Goal: Task Accomplishment & Management: Use online tool/utility

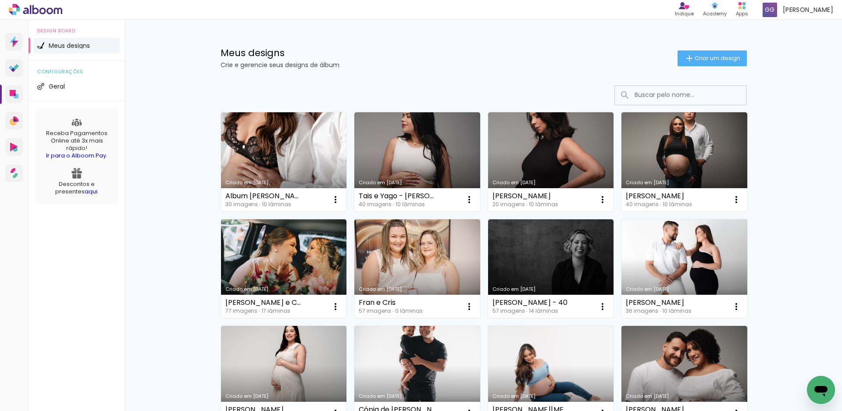
click at [299, 163] on link "Criado em [DATE]" at bounding box center [284, 161] width 126 height 99
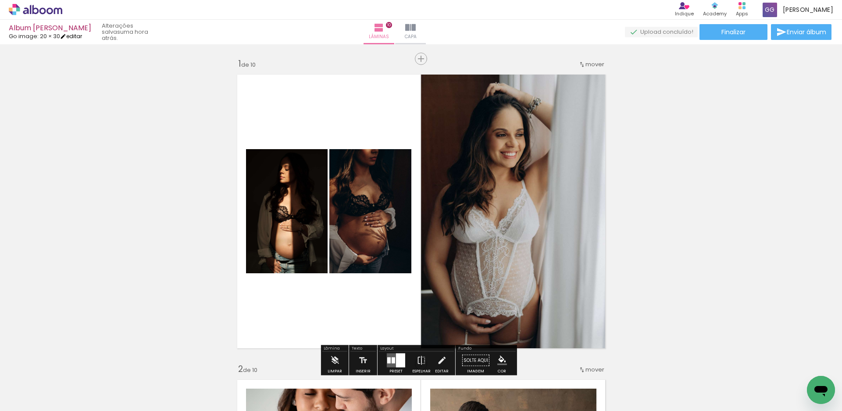
click at [78, 33] on link "editar" at bounding box center [71, 35] width 22 height 7
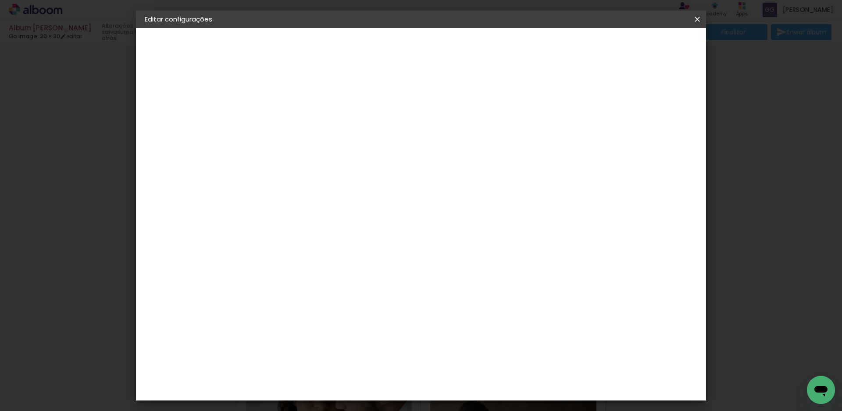
click at [166, 129] on span "20 × 30" at bounding box center [160, 128] width 22 height 6
click at [336, 142] on div "Escolha o tamanho" at bounding box center [310, 162] width 51 height 41
click at [336, 144] on div "Escolha o tamanho" at bounding box center [310, 162] width 51 height 41
click at [165, 107] on paper-button at bounding box center [193, 109] width 96 height 18
click at [289, 161] on input at bounding box center [310, 166] width 89 height 11
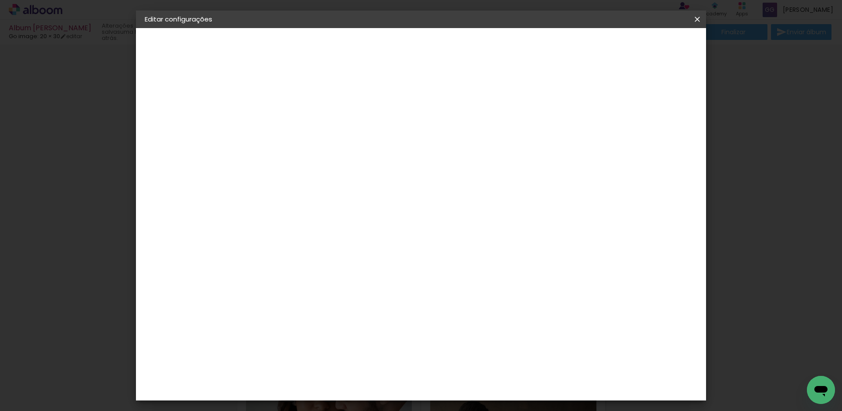
type input "go"
type paper-input "go"
click at [319, 204] on paper-item "Go image" at bounding box center [301, 200] width 77 height 23
click at [697, 20] on iron-icon at bounding box center [697, 19] width 11 height 9
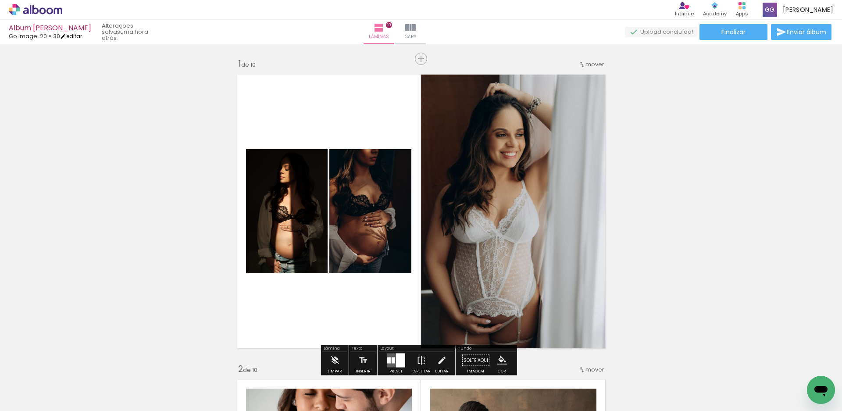
click at [74, 37] on link "editar" at bounding box center [71, 35] width 22 height 7
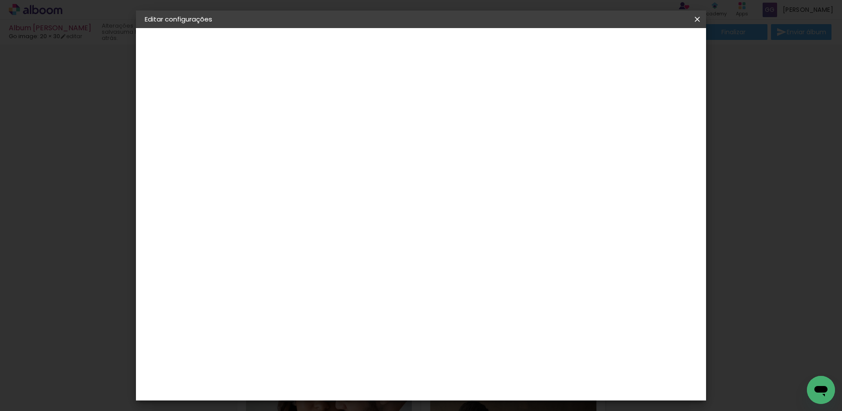
click at [159, 129] on span "20 × 30" at bounding box center [160, 128] width 22 height 6
click at [322, 146] on input "text" at bounding box center [305, 153] width 34 height 14
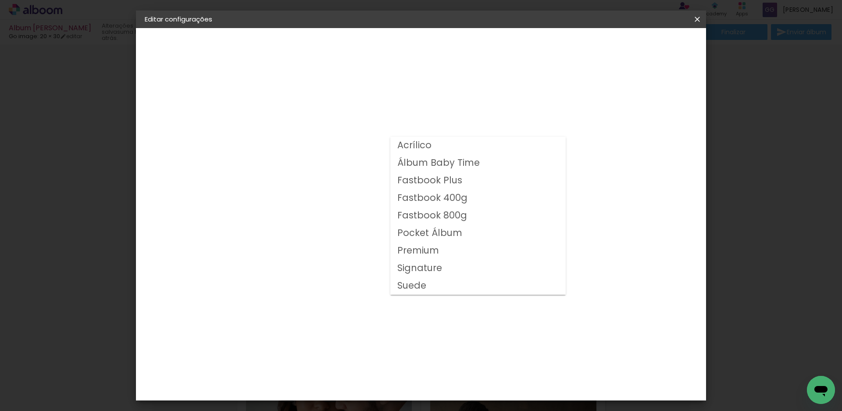
click at [0, 0] on slot "Fastbook 800g" at bounding box center [0, 0] width 0 height 0
type input "Fastbook 800g"
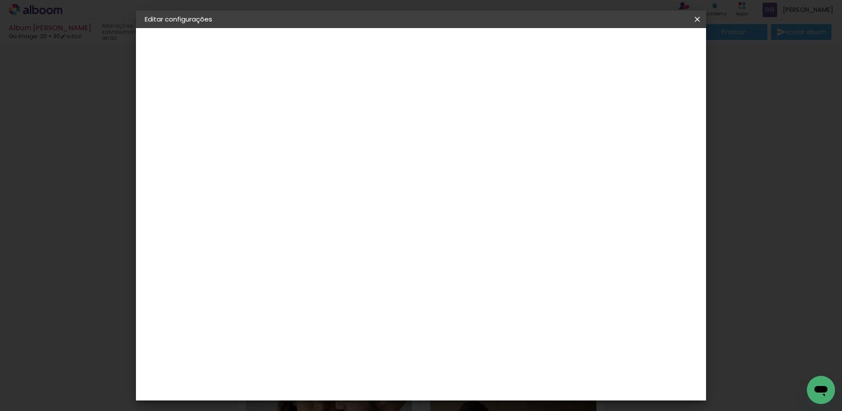
scroll to position [142, 0]
click at [0, 0] on slot "Avançar" at bounding box center [0, 0] width 0 height 0
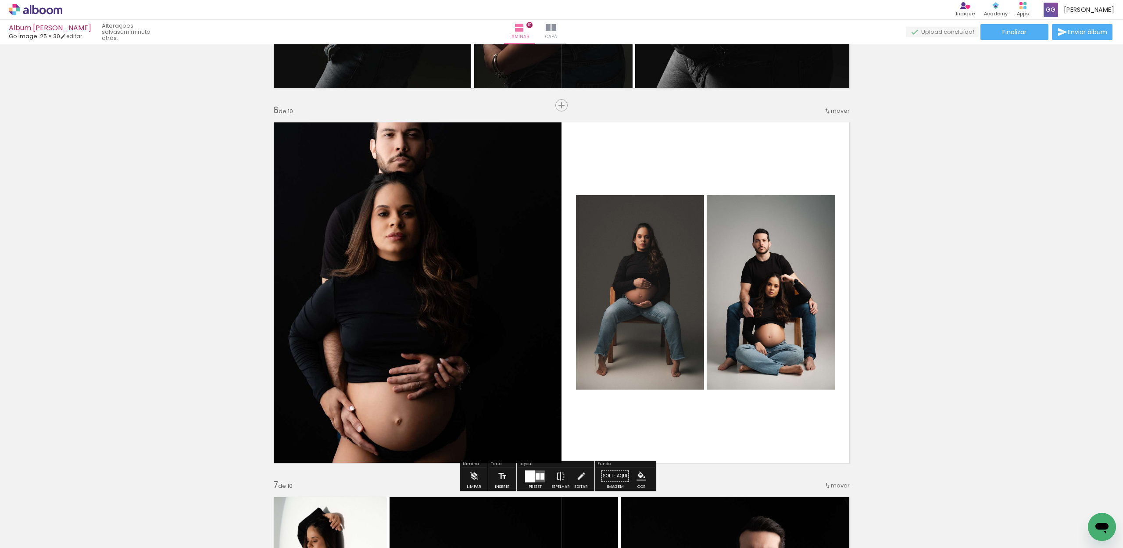
scroll to position [4516, 0]
click at [947, 220] on div "Inserir lâmina 1 de 10 Inserir lâmina 2 de 10 Inserir lâmina 3 de 10 Inserir lâ…" at bounding box center [561, 282] width 1123 height 4122
click at [527, 480] on div at bounding box center [530, 476] width 10 height 12
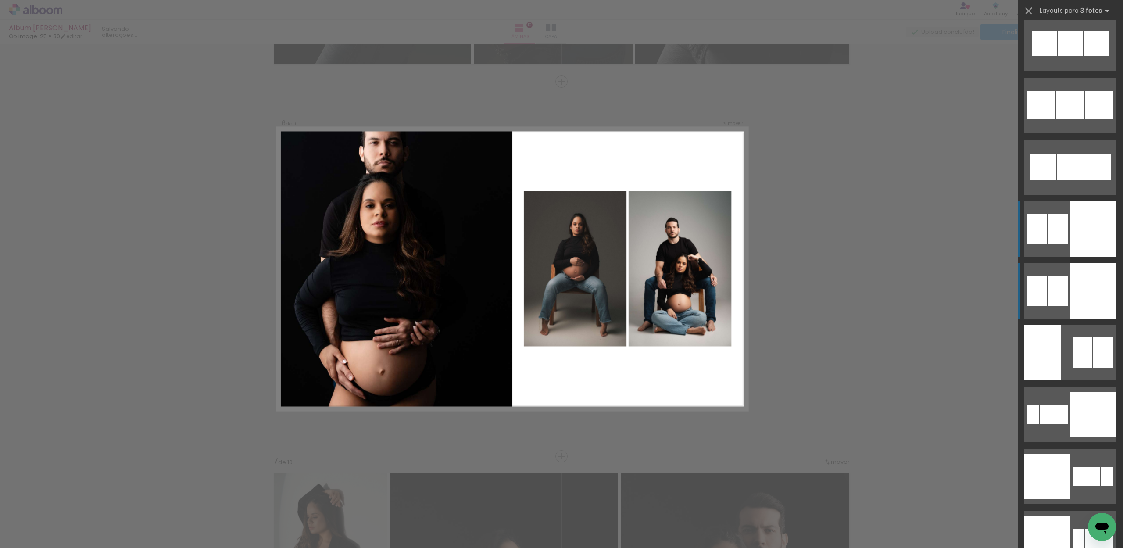
scroll to position [4161, 0]
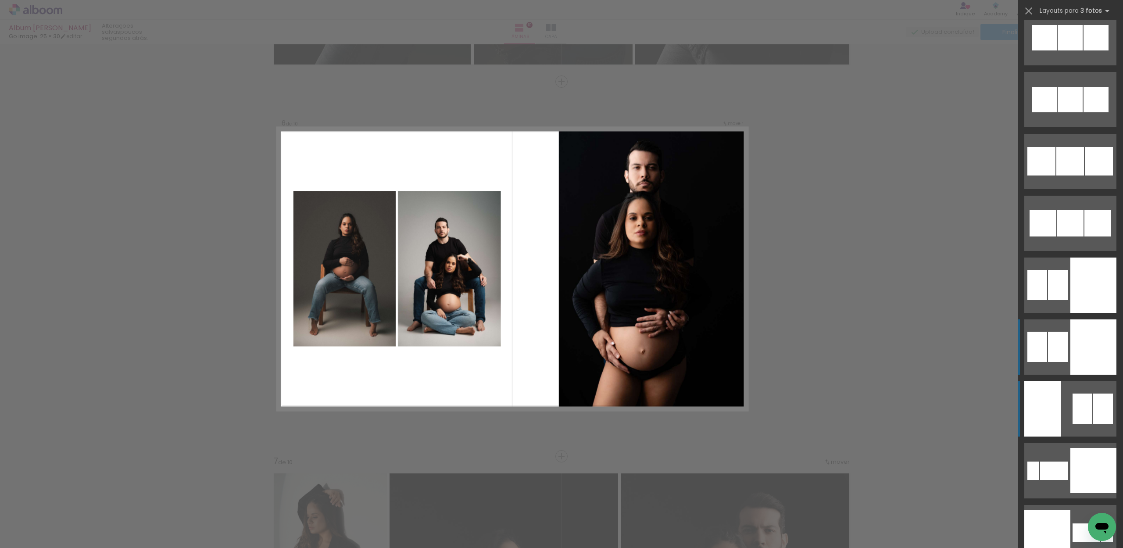
click at [1093, 411] on div at bounding box center [1103, 409] width 20 height 30
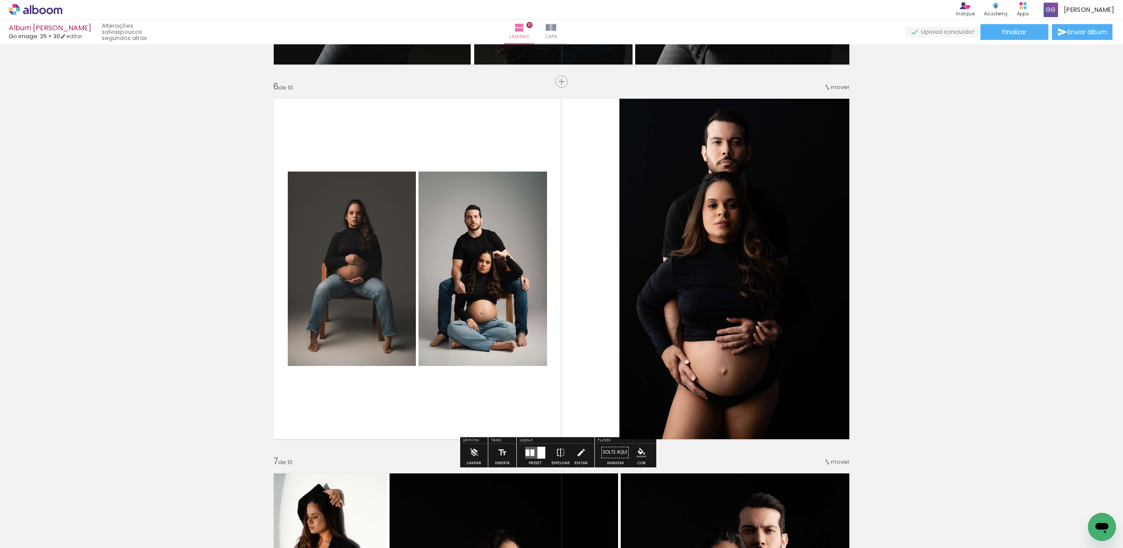
click at [969, 272] on div "Inserir lâmina 1 de 10 Inserir lâmina 2 de 10 Inserir lâmina 3 de 10 Inserir lâ…" at bounding box center [561, 258] width 1123 height 4122
click at [558, 453] on iron-icon at bounding box center [561, 453] width 10 height 18
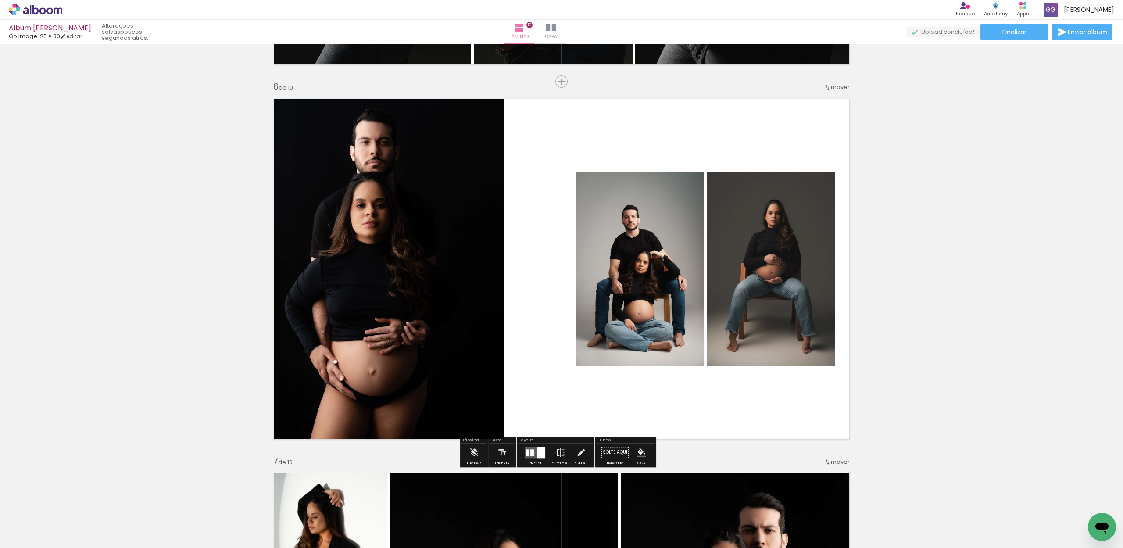
click at [622, 278] on quentale-photo at bounding box center [640, 269] width 128 height 194
click at [623, 272] on quentale-photo at bounding box center [640, 269] width 128 height 194
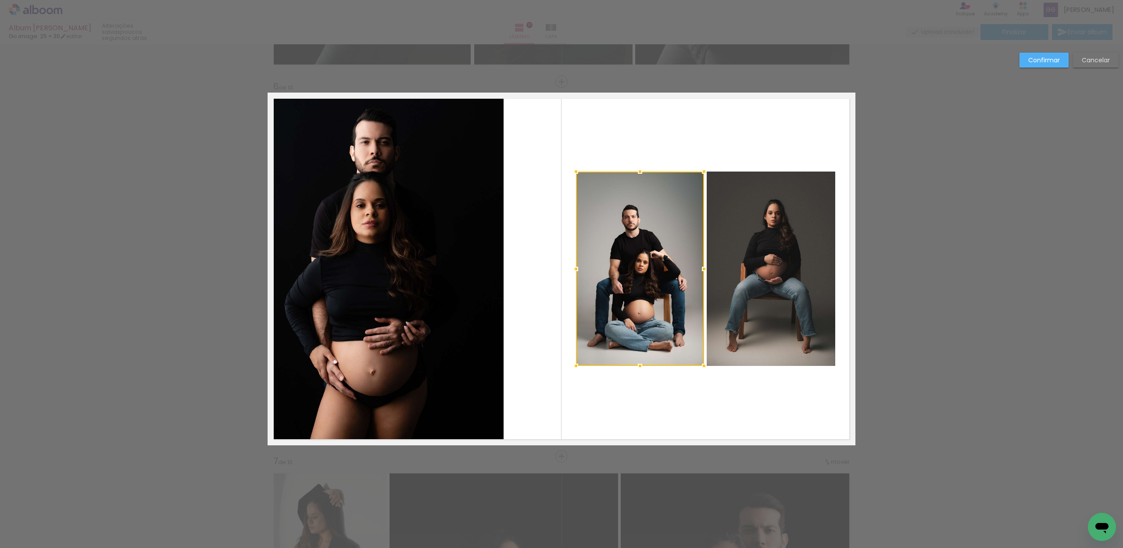
click at [741, 272] on quentale-photo at bounding box center [771, 269] width 129 height 194
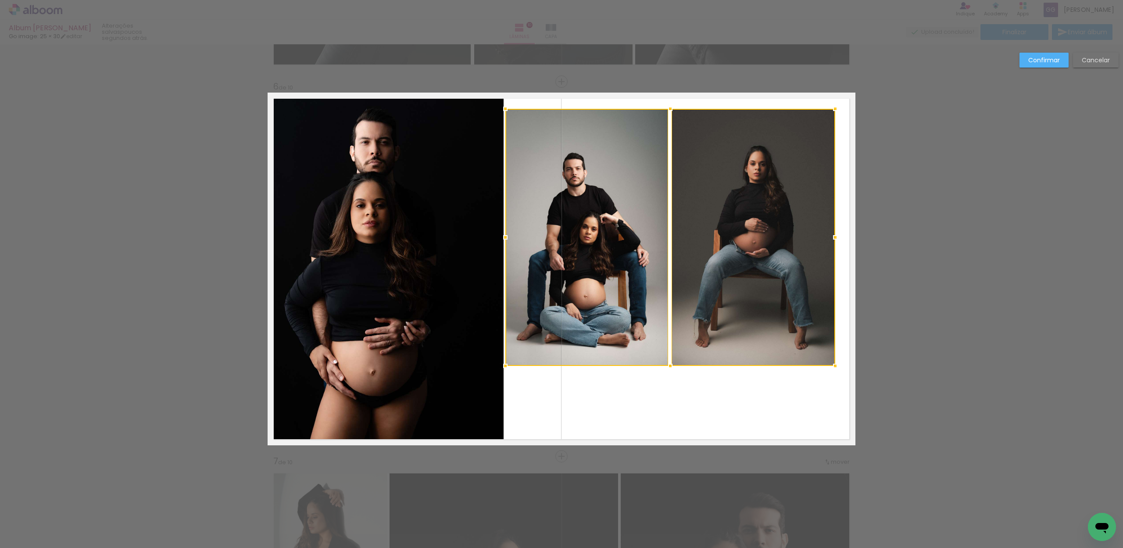
drag, startPoint x: 572, startPoint y: 170, endPoint x: 501, endPoint y: 107, distance: 94.8
click at [501, 107] on div at bounding box center [506, 109] width 18 height 18
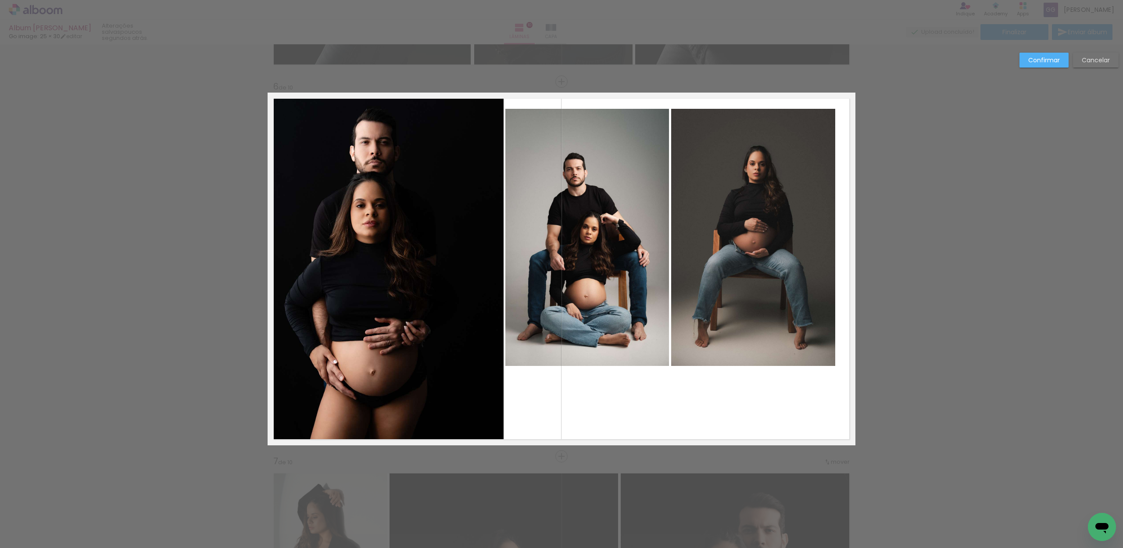
click at [632, 174] on quentale-photo at bounding box center [587, 237] width 164 height 257
click at [712, 188] on quentale-photo at bounding box center [753, 237] width 164 height 257
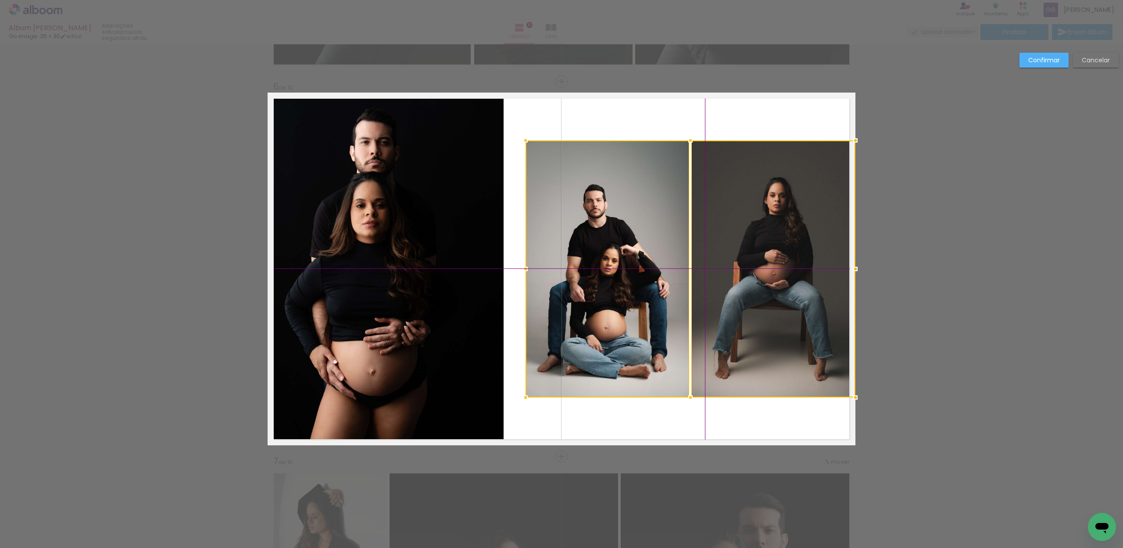
drag, startPoint x: 726, startPoint y: 220, endPoint x: 743, endPoint y: 264, distance: 47.3
click at [743, 264] on div at bounding box center [691, 268] width 330 height 257
click at [905, 258] on div "Confirmar Cancelar" at bounding box center [561, 265] width 1123 height 4142
click at [922, 233] on div "Confirmar Cancelar" at bounding box center [561, 265] width 1123 height 4142
click at [550, 211] on quentale-photo at bounding box center [608, 268] width 164 height 257
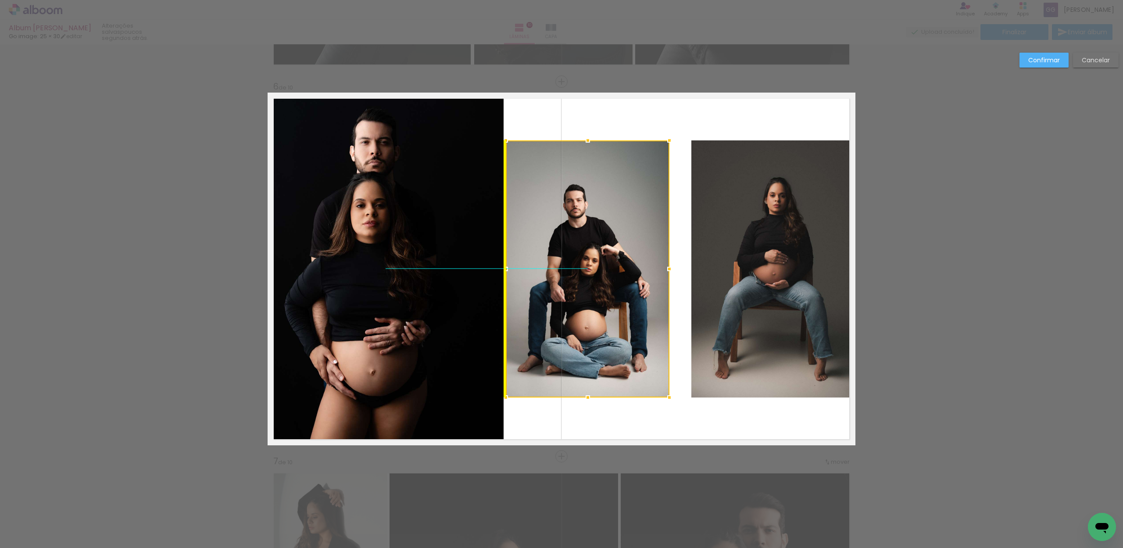
drag, startPoint x: 603, startPoint y: 237, endPoint x: 591, endPoint y: 236, distance: 12.3
click at [591, 236] on div at bounding box center [588, 268] width 164 height 257
click at [932, 267] on div "Confirmar Cancelar" at bounding box center [561, 265] width 1123 height 4142
click at [951, 276] on div "Confirmar Cancelar" at bounding box center [561, 265] width 1123 height 4142
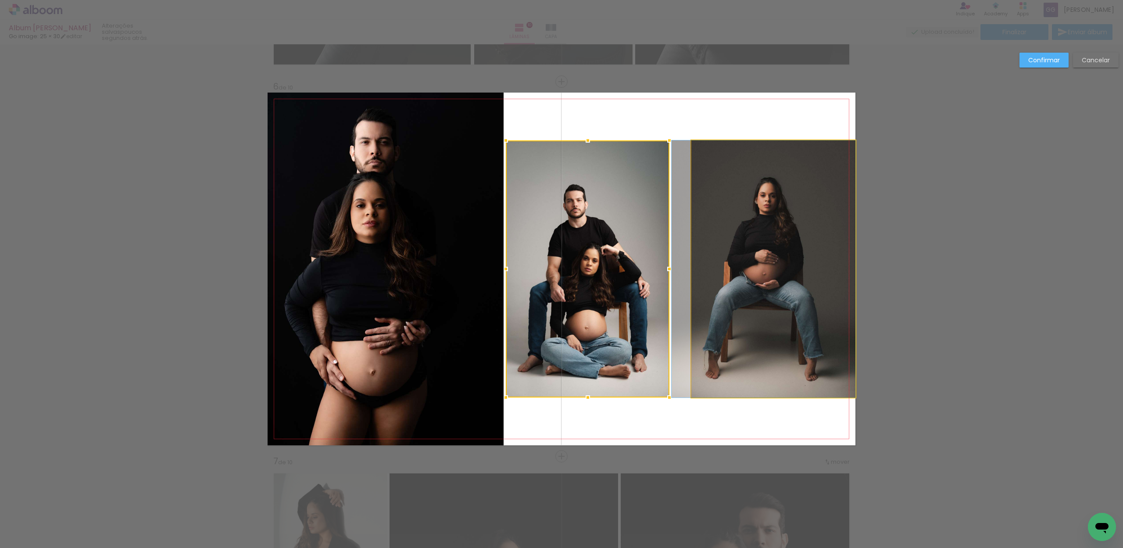
drag, startPoint x: 755, startPoint y: 314, endPoint x: 748, endPoint y: 315, distance: 7.5
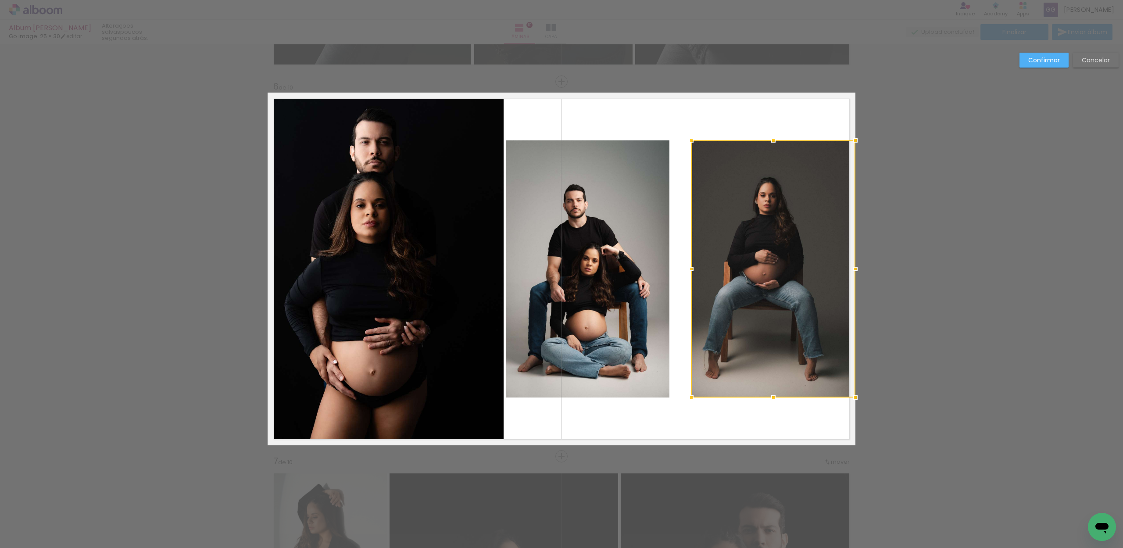
click at [952, 280] on div "Confirmar Cancelar" at bounding box center [561, 265] width 1123 height 4142
click at [0, 0] on slot "Confirmar" at bounding box center [0, 0] width 0 height 0
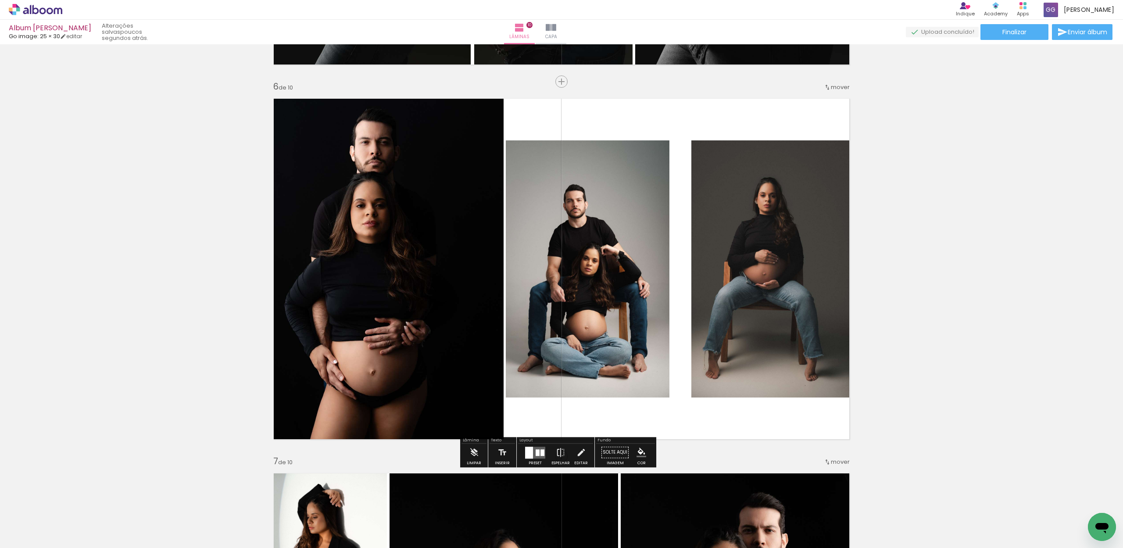
click at [529, 451] on div at bounding box center [529, 453] width 8 height 12
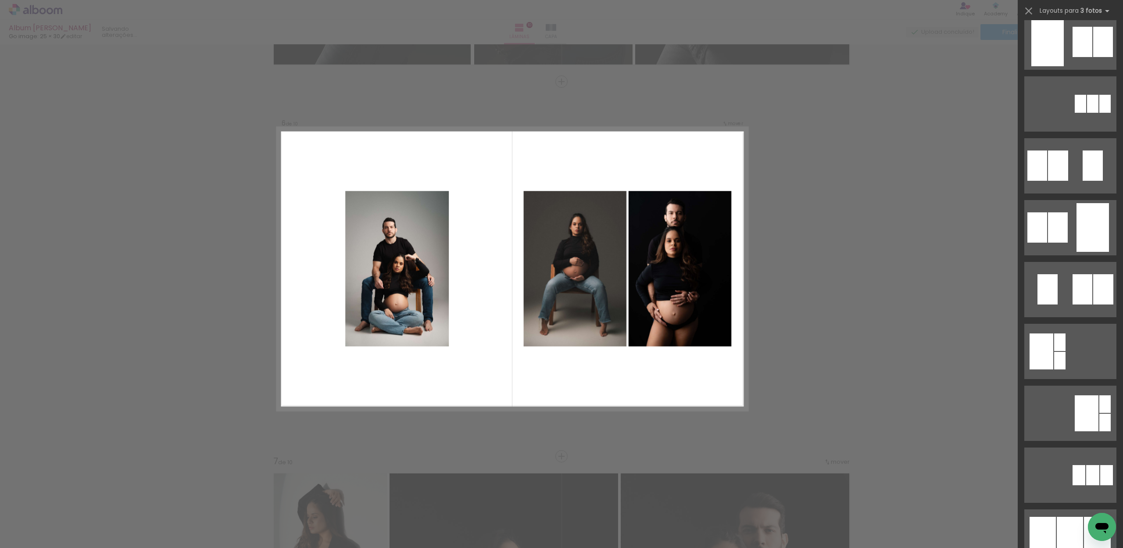
scroll to position [0, 0]
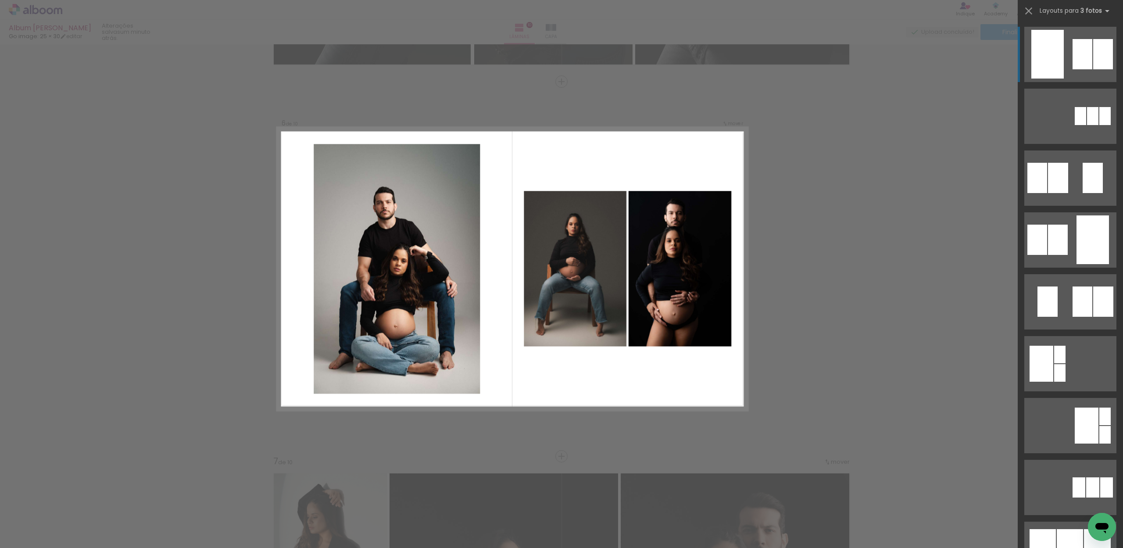
click at [1063, 150] on quentale-layouter at bounding box center [1070, 177] width 92 height 55
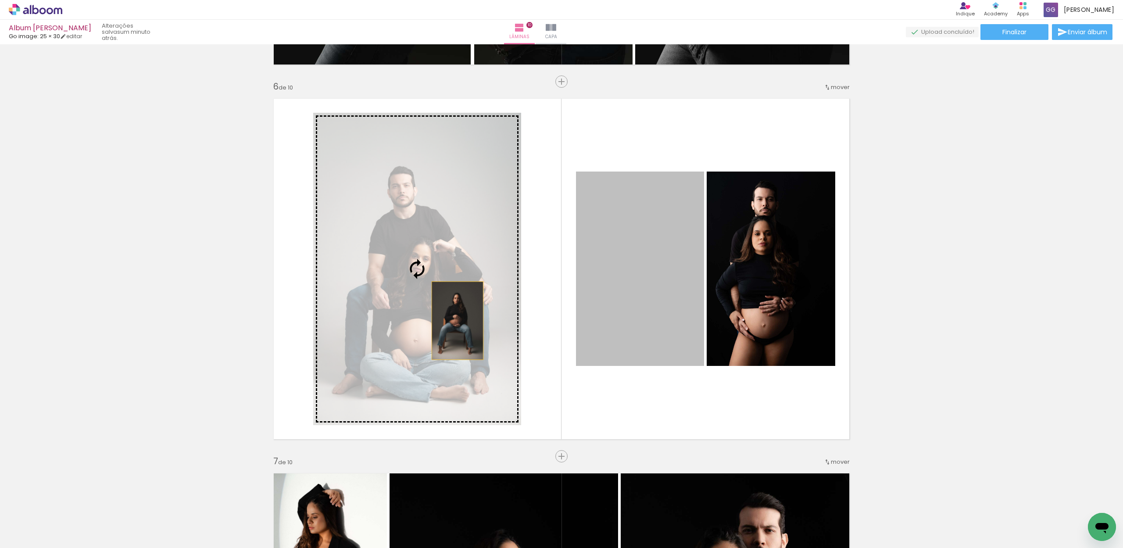
drag, startPoint x: 637, startPoint y: 313, endPoint x: 453, endPoint y: 320, distance: 184.0
click at [0, 0] on slot at bounding box center [0, 0] width 0 height 0
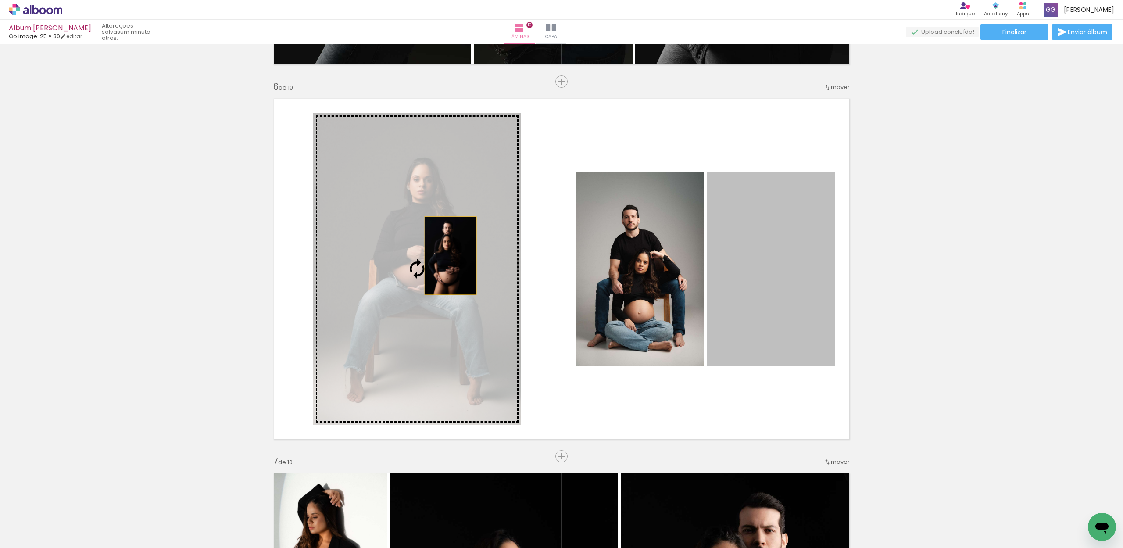
drag, startPoint x: 755, startPoint y: 272, endPoint x: 422, endPoint y: 252, distance: 334.1
click at [0, 0] on slot at bounding box center [0, 0] width 0 height 0
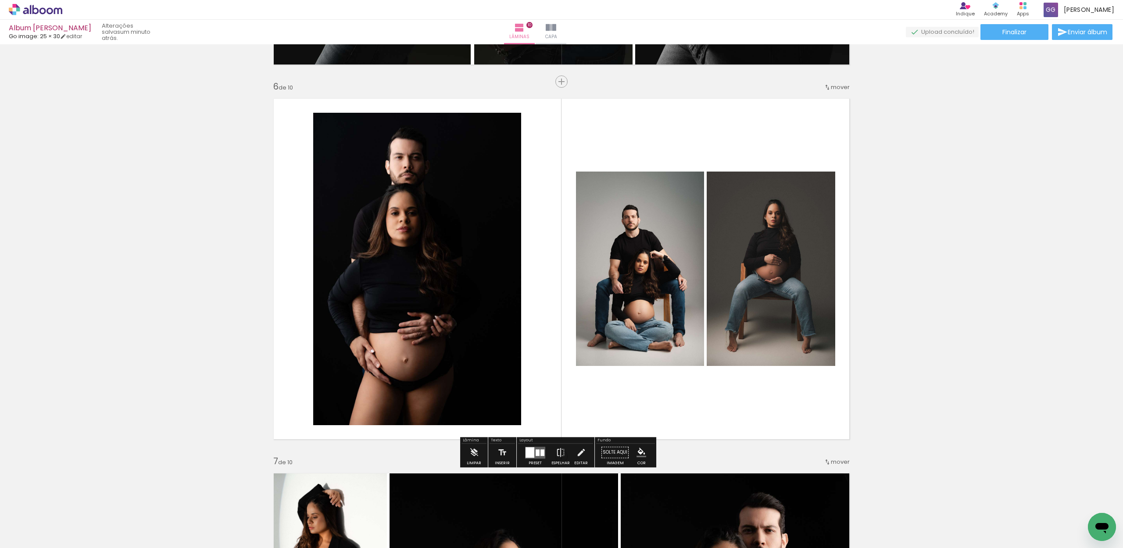
click at [958, 249] on div "Inserir lâmina 1 de 10 Inserir lâmina 2 de 10 Inserir lâmina 3 de 10 Inserir lâ…" at bounding box center [561, 258] width 1123 height 4122
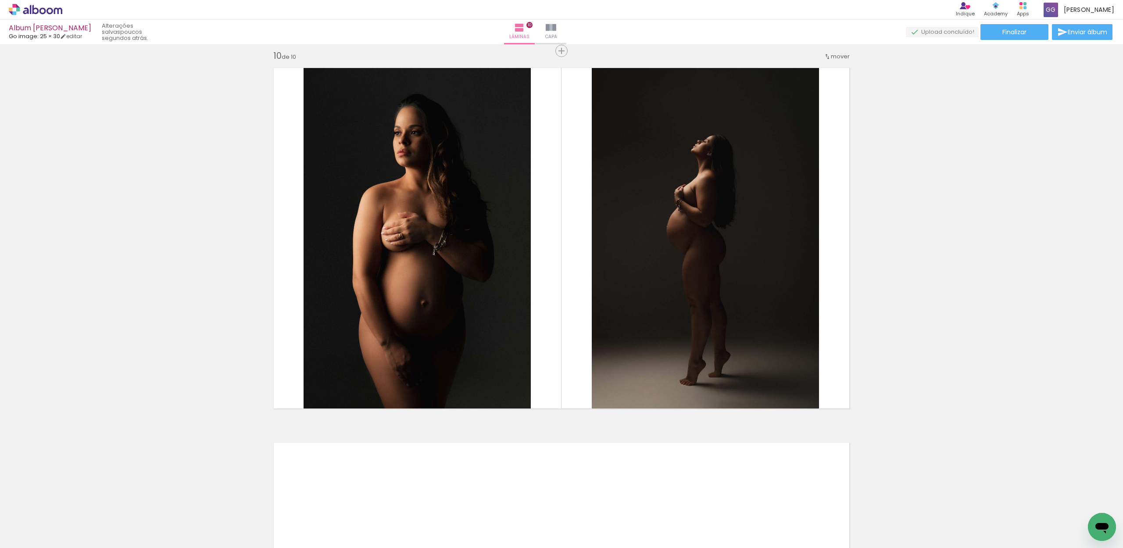
scroll to position [3371, 0]
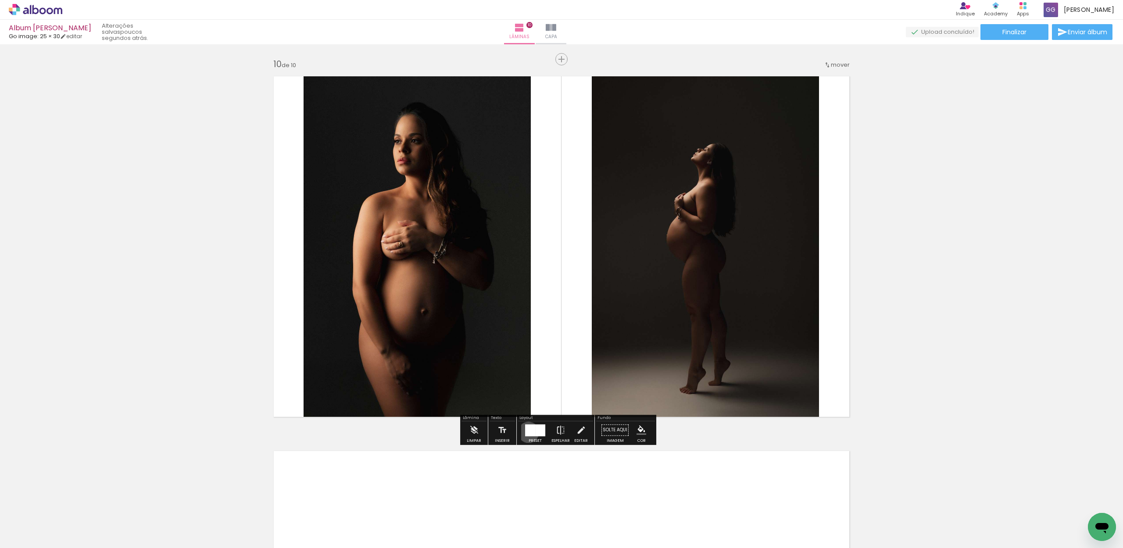
click at [526, 432] on div at bounding box center [530, 430] width 10 height 12
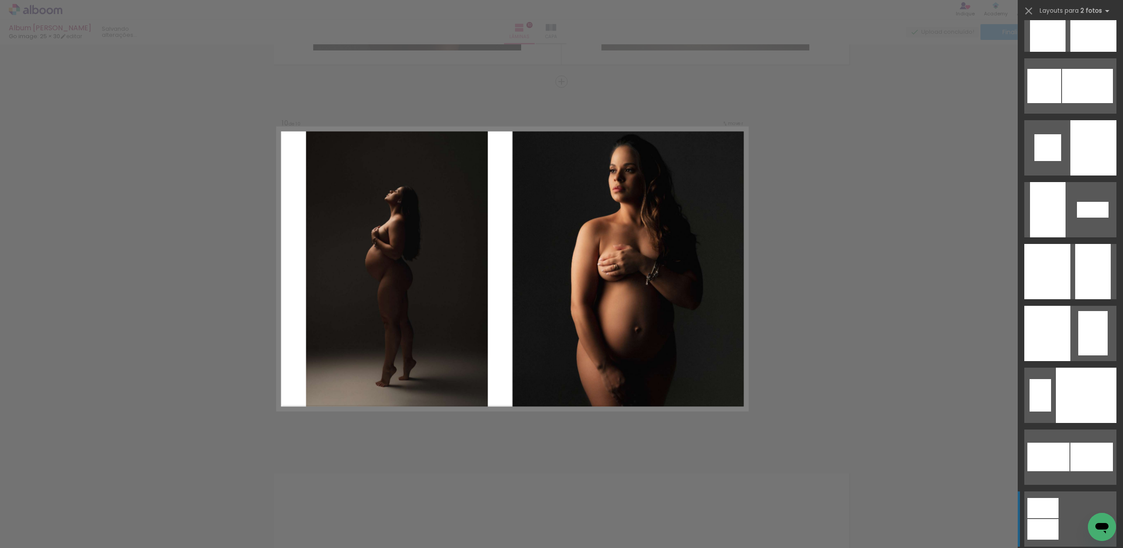
scroll to position [2519, 0]
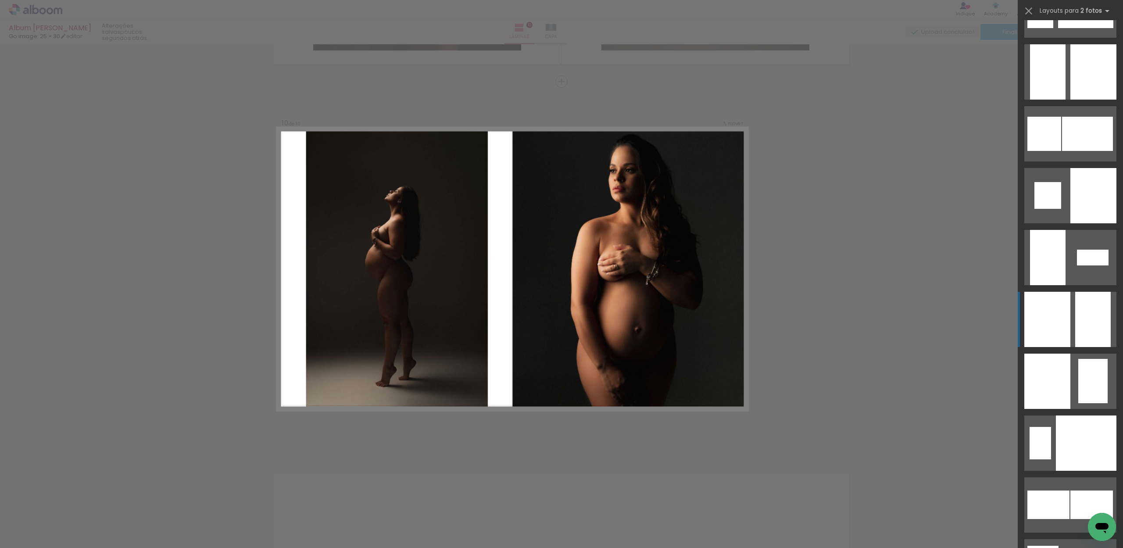
click at [1088, 100] on div at bounding box center [1093, 71] width 46 height 55
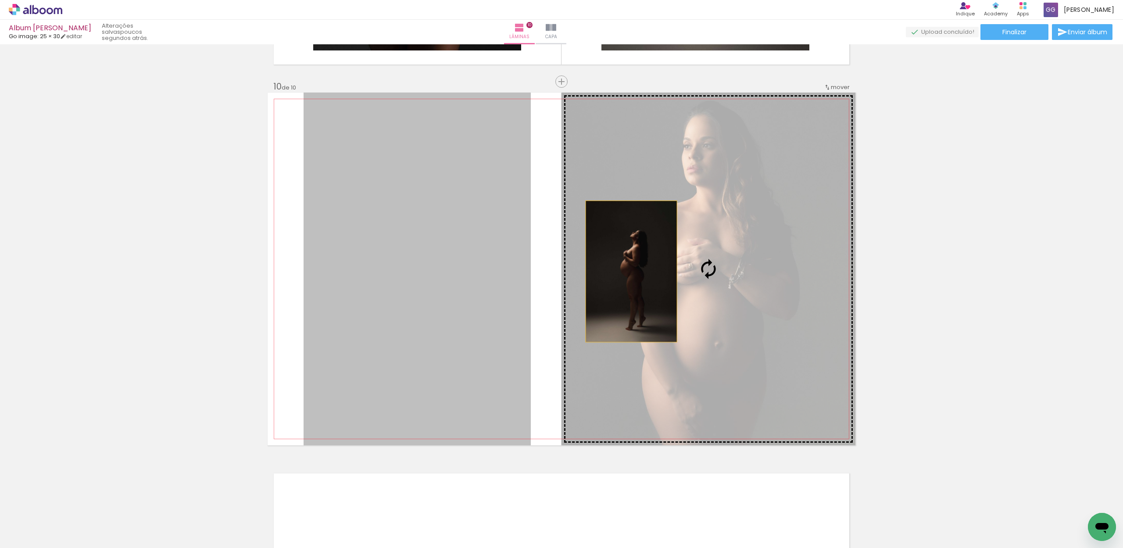
drag, startPoint x: 483, startPoint y: 281, endPoint x: 639, endPoint y: 271, distance: 155.6
click at [0, 0] on slot at bounding box center [0, 0] width 0 height 0
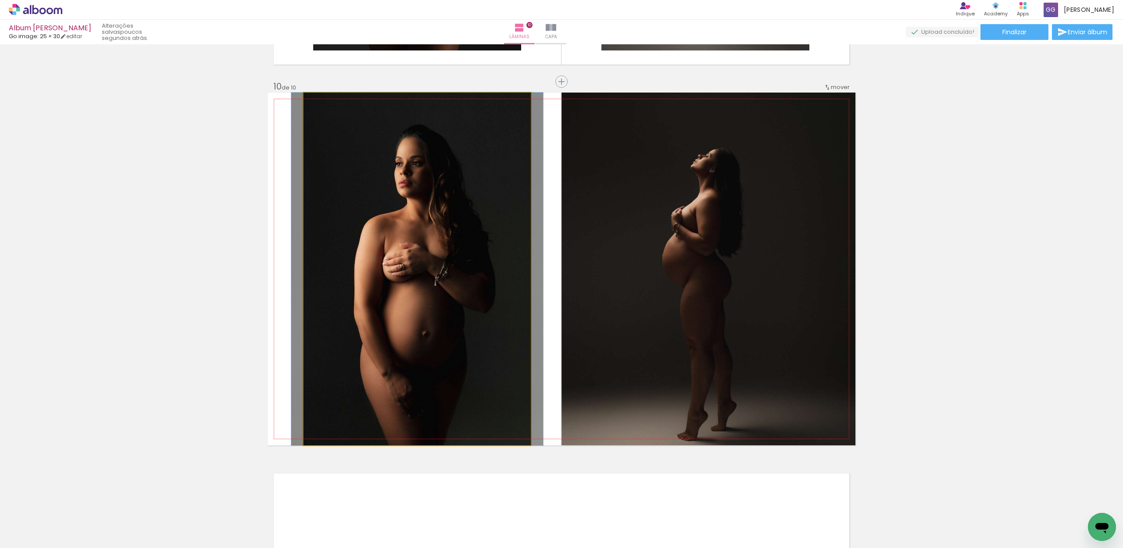
click at [433, 301] on quentale-photo at bounding box center [417, 269] width 227 height 353
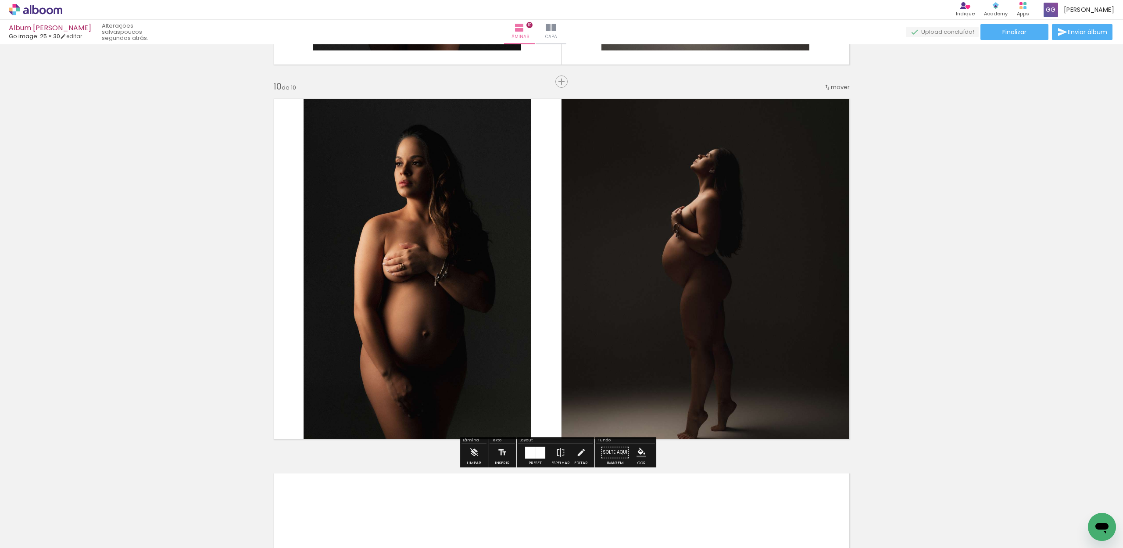
click at [433, 301] on quentale-photo at bounding box center [417, 269] width 227 height 353
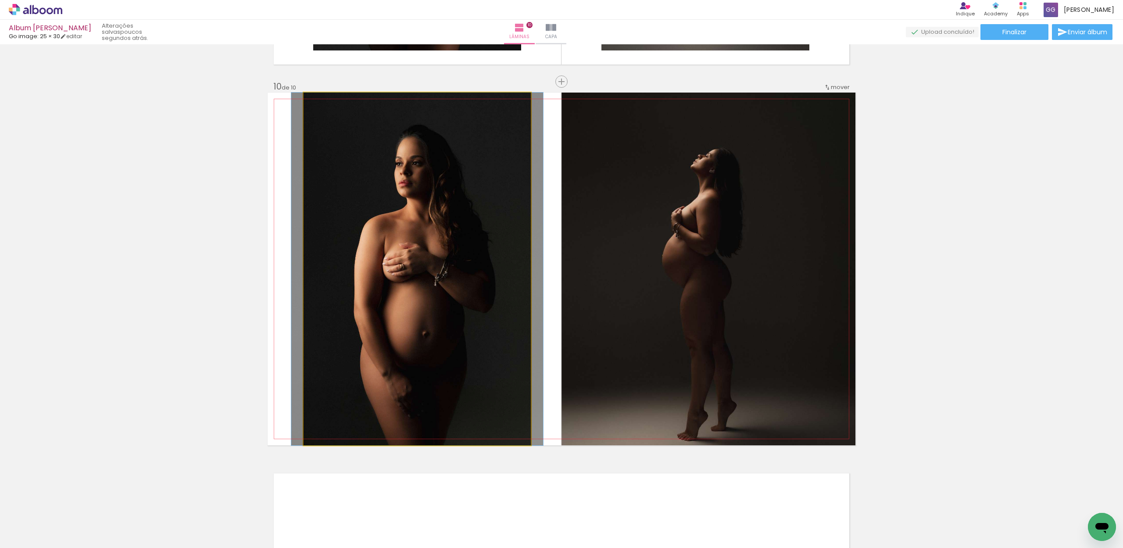
click at [433, 301] on quentale-photo at bounding box center [417, 269] width 227 height 353
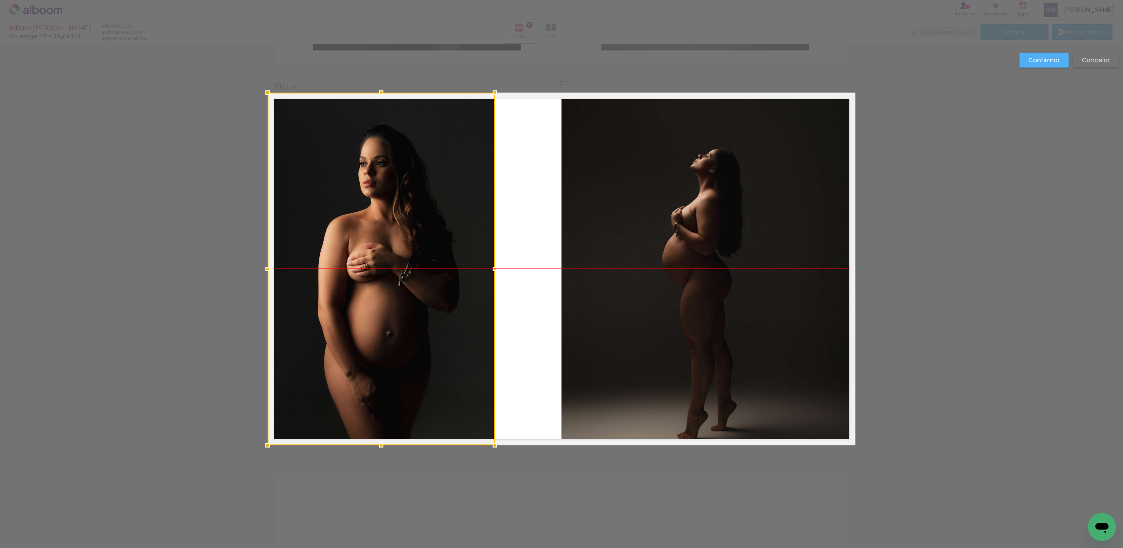
drag, startPoint x: 432, startPoint y: 299, endPoint x: 395, endPoint y: 300, distance: 37.3
click at [395, 300] on div at bounding box center [381, 269] width 227 height 353
click at [583, 295] on quentale-photo at bounding box center [709, 269] width 294 height 353
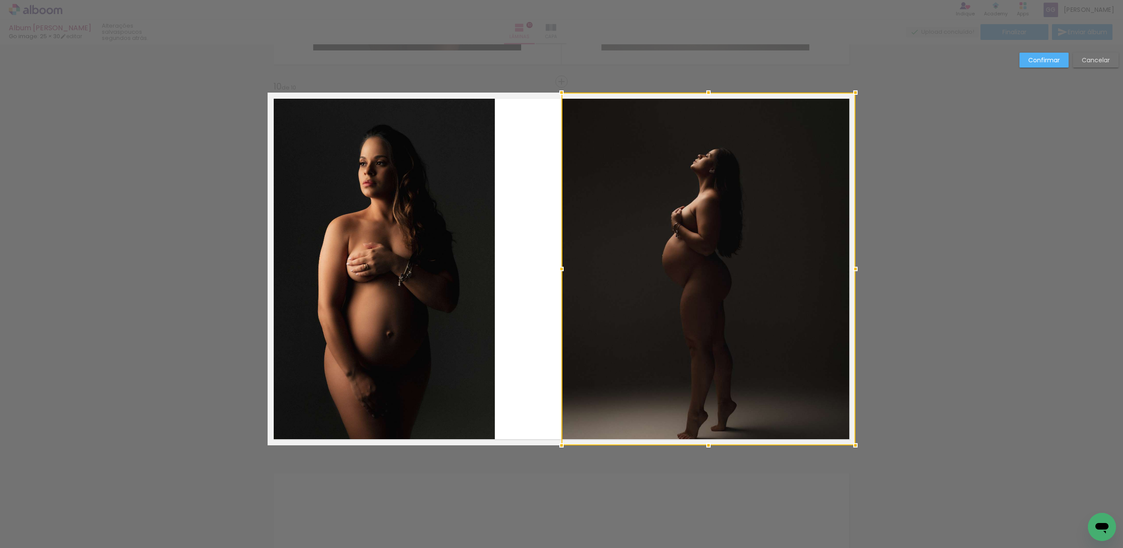
click at [458, 283] on quentale-photo at bounding box center [381, 269] width 227 height 353
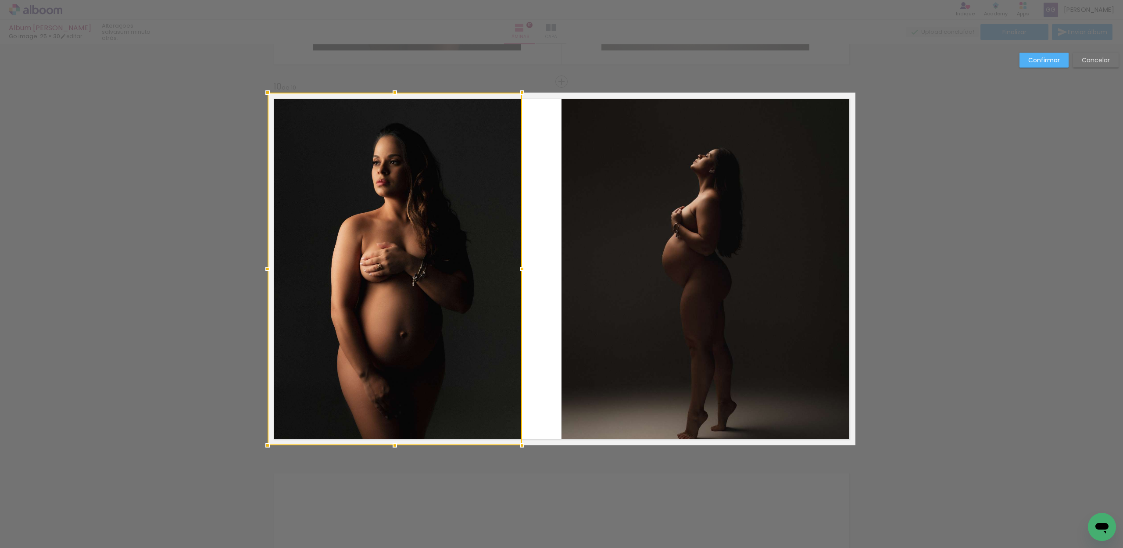
drag, startPoint x: 488, startPoint y: 268, endPoint x: 516, endPoint y: 265, distance: 28.2
click at [516, 265] on div at bounding box center [522, 269] width 18 height 18
click at [609, 258] on quentale-photo at bounding box center [709, 269] width 294 height 353
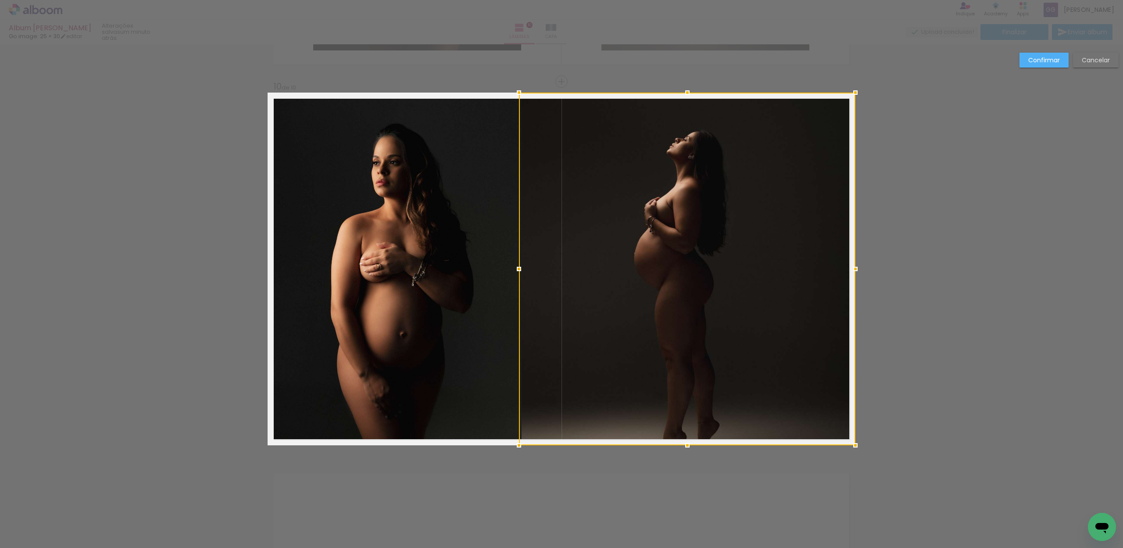
drag, startPoint x: 557, startPoint y: 268, endPoint x: 514, endPoint y: 270, distance: 42.6
click at [514, 270] on div at bounding box center [519, 269] width 18 height 18
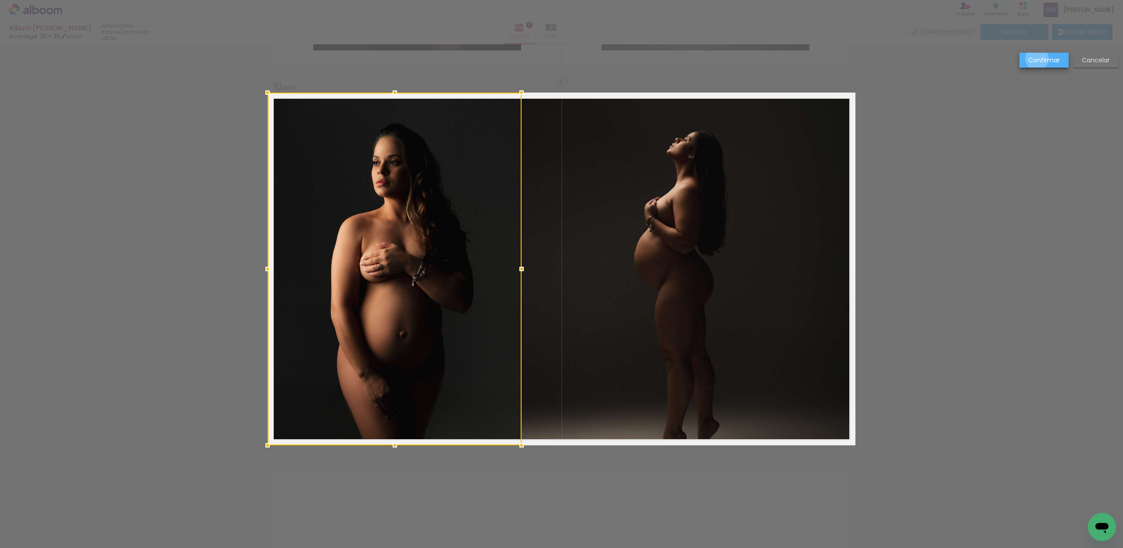
click at [0, 0] on slot "Confirmar" at bounding box center [0, 0] width 0 height 0
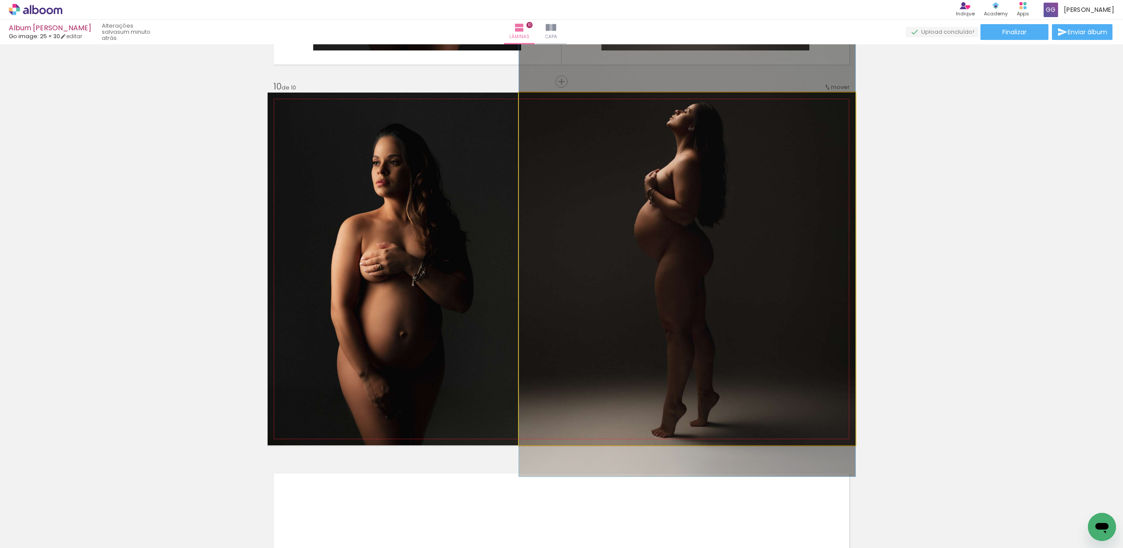
drag, startPoint x: 744, startPoint y: 297, endPoint x: 746, endPoint y: 269, distance: 28.2
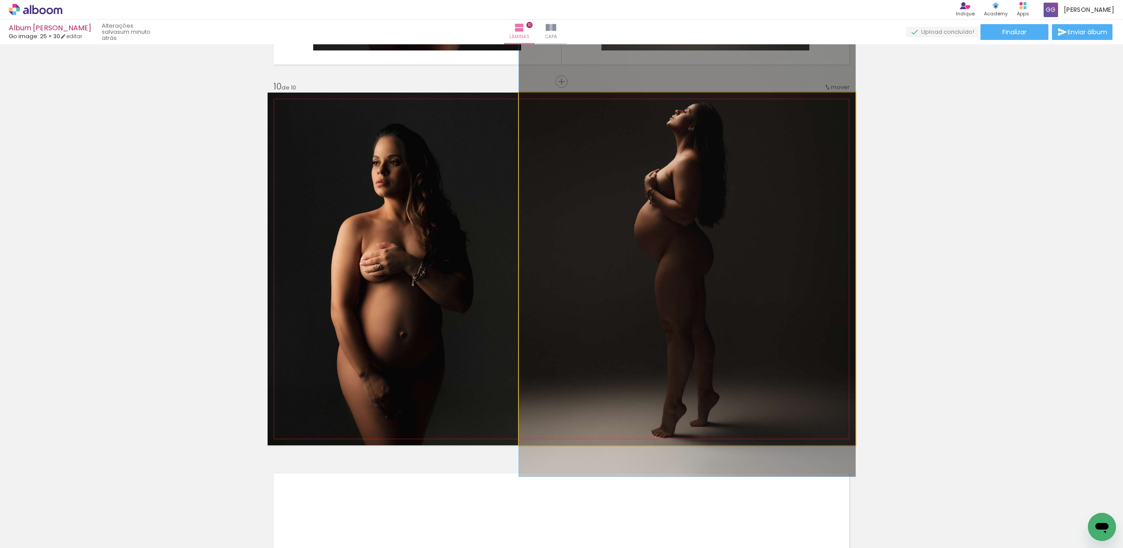
click at [752, 248] on quentale-photo at bounding box center [687, 269] width 336 height 353
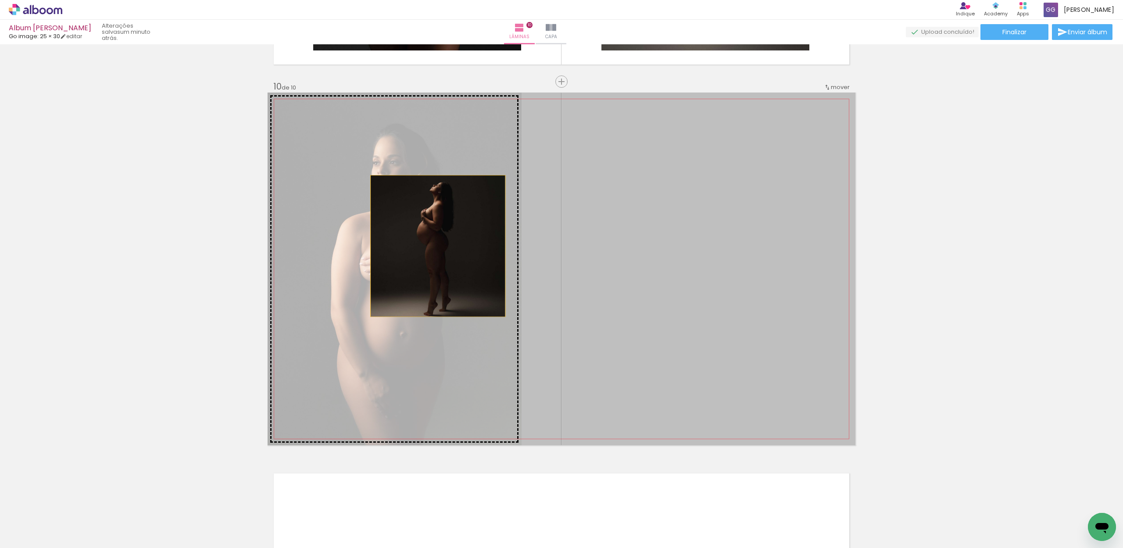
drag, startPoint x: 681, startPoint y: 240, endPoint x: 433, endPoint y: 246, distance: 247.9
click at [0, 0] on slot at bounding box center [0, 0] width 0 height 0
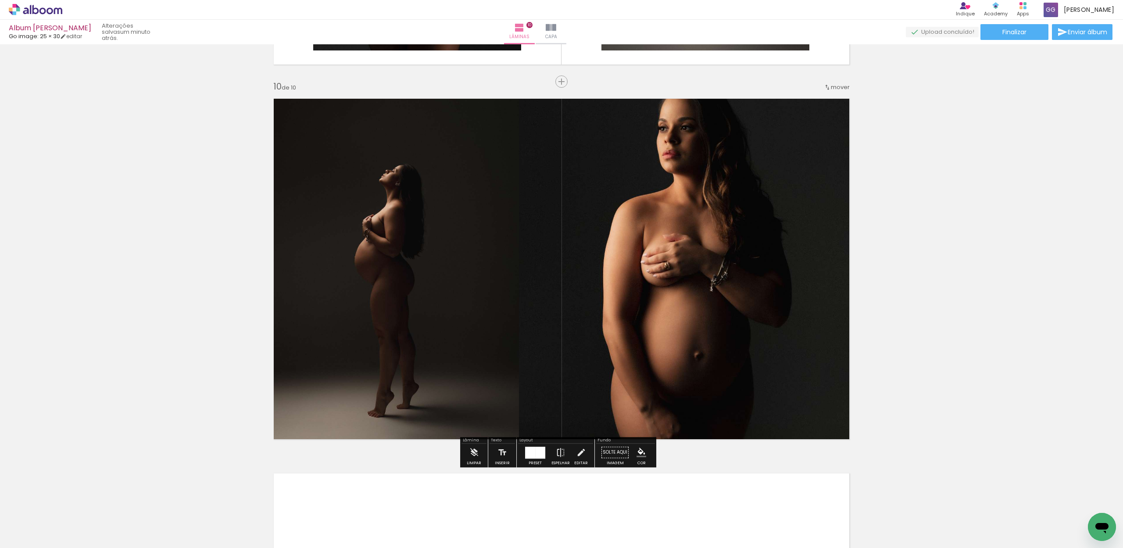
click at [751, 230] on quentale-photo at bounding box center [687, 269] width 336 height 353
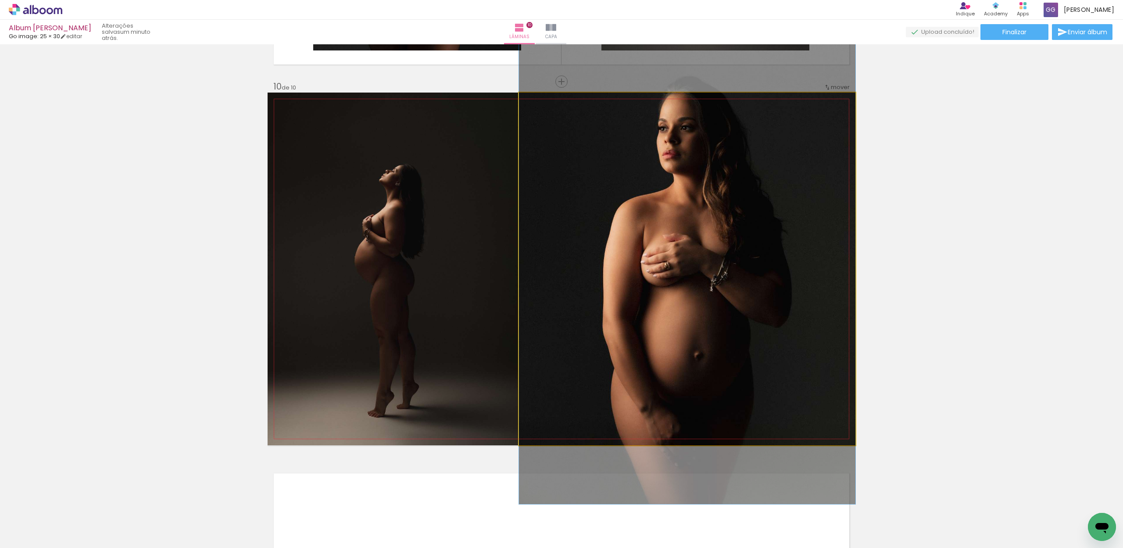
click at [751, 230] on quentale-photo at bounding box center [687, 269] width 336 height 353
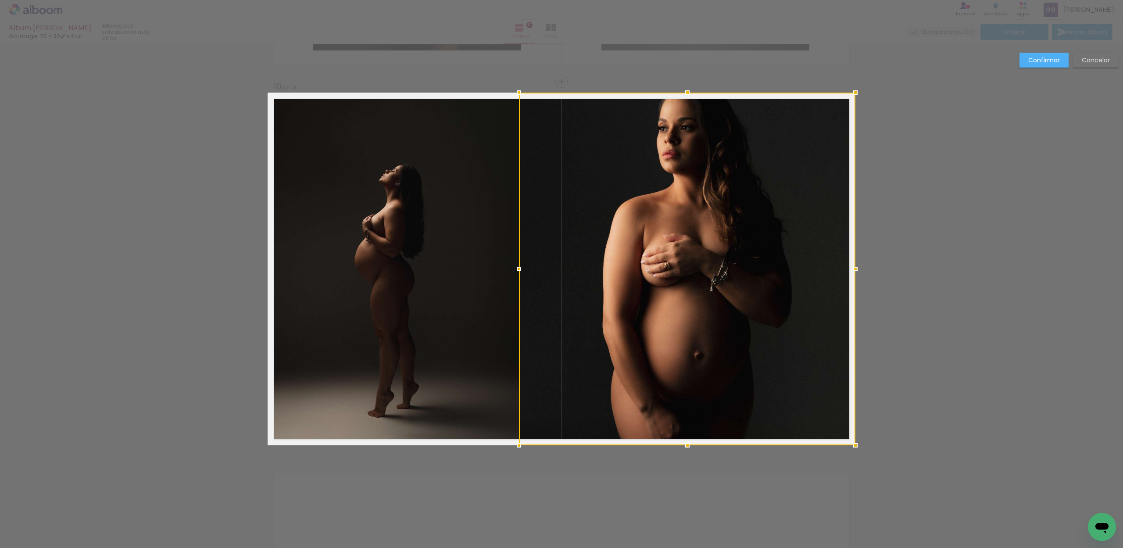
click at [0, 0] on slot "Cancelar" at bounding box center [0, 0] width 0 height 0
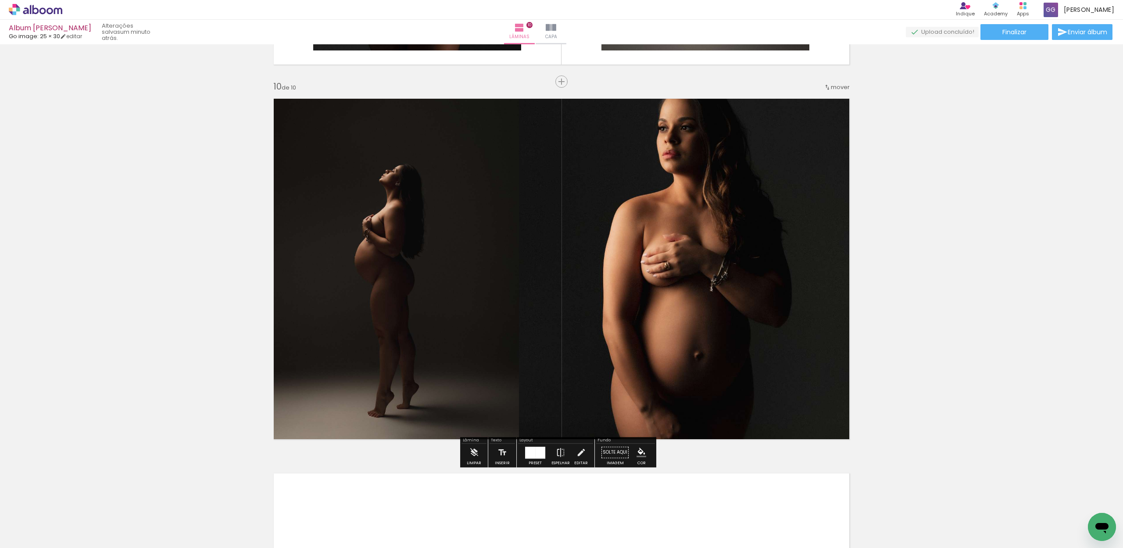
click at [535, 451] on div at bounding box center [540, 453] width 10 height 12
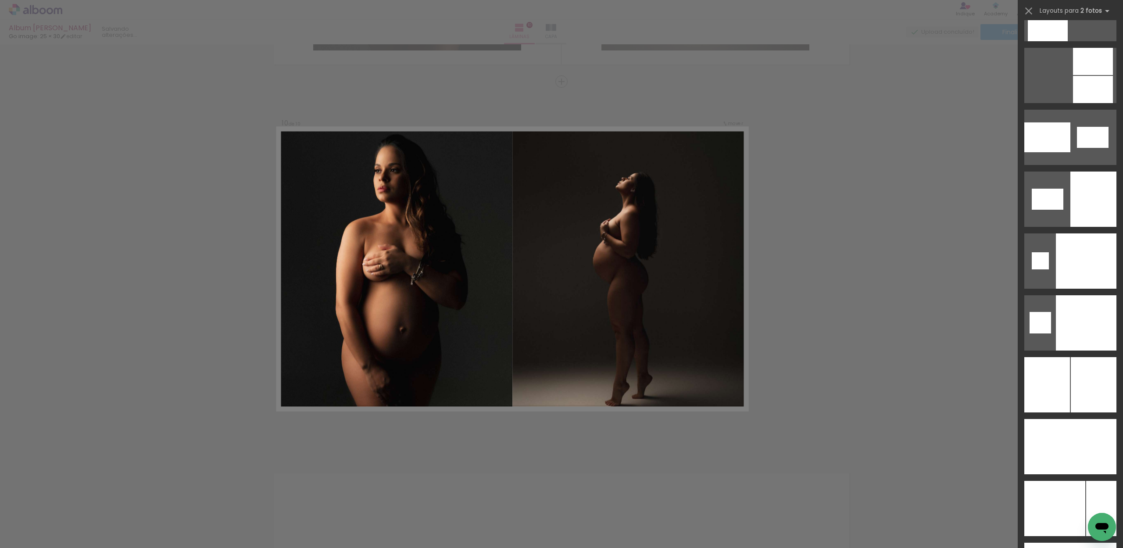
scroll to position [4246, 0]
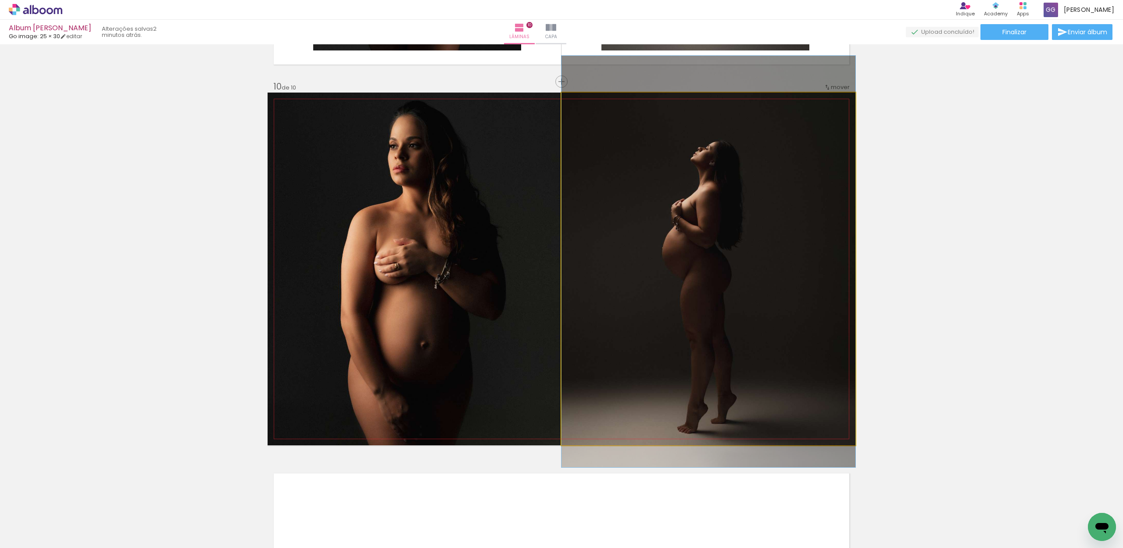
drag, startPoint x: 698, startPoint y: 387, endPoint x: 698, endPoint y: 379, distance: 7.5
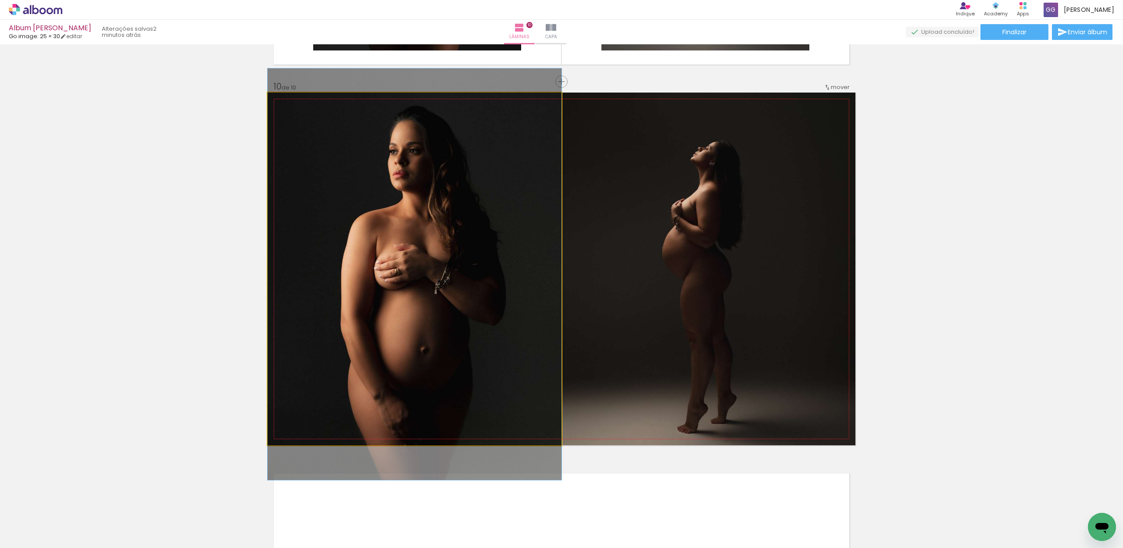
drag, startPoint x: 467, startPoint y: 327, endPoint x: 460, endPoint y: 333, distance: 8.8
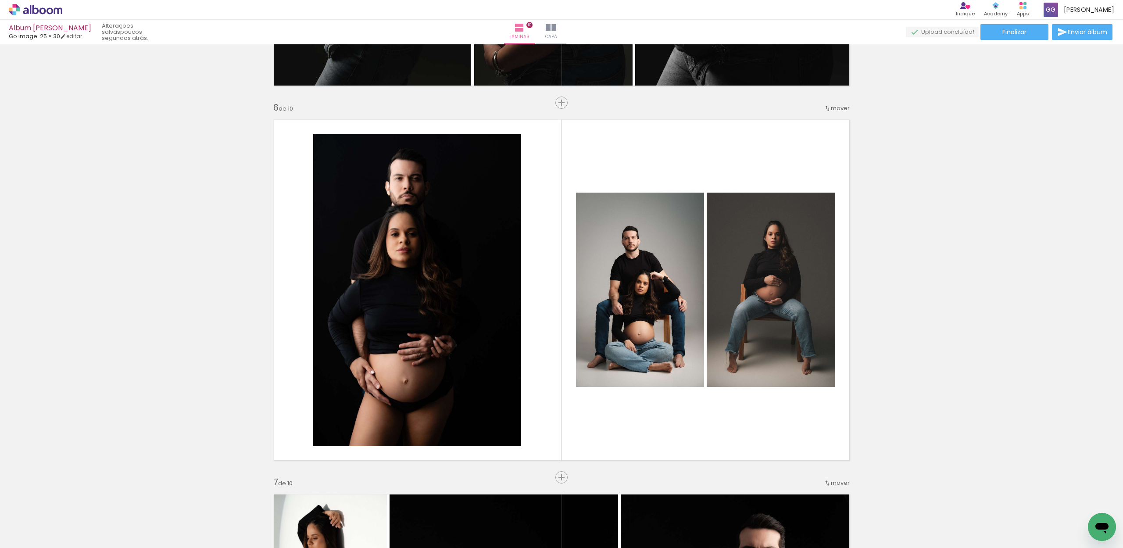
scroll to position [1829, 0]
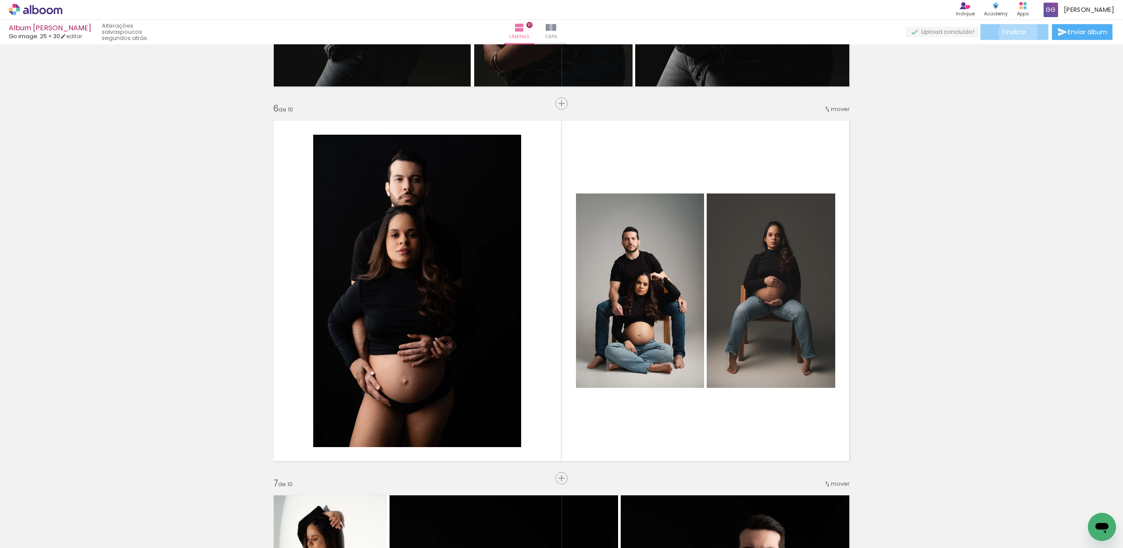
click at [1015, 32] on span "Finalizar" at bounding box center [1014, 32] width 24 height 6
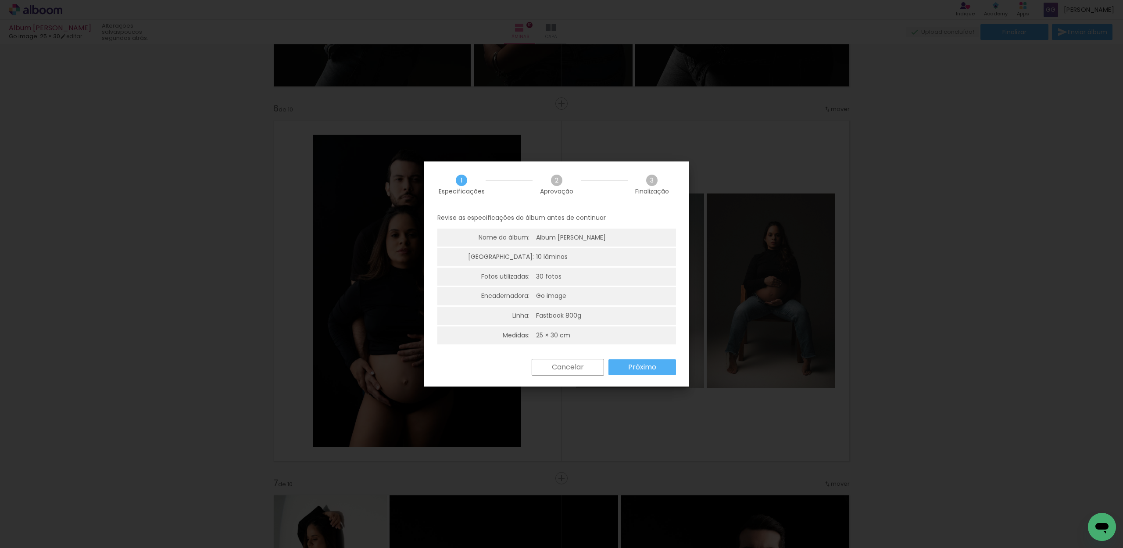
click at [0, 0] on slot "Próximo" at bounding box center [0, 0] width 0 height 0
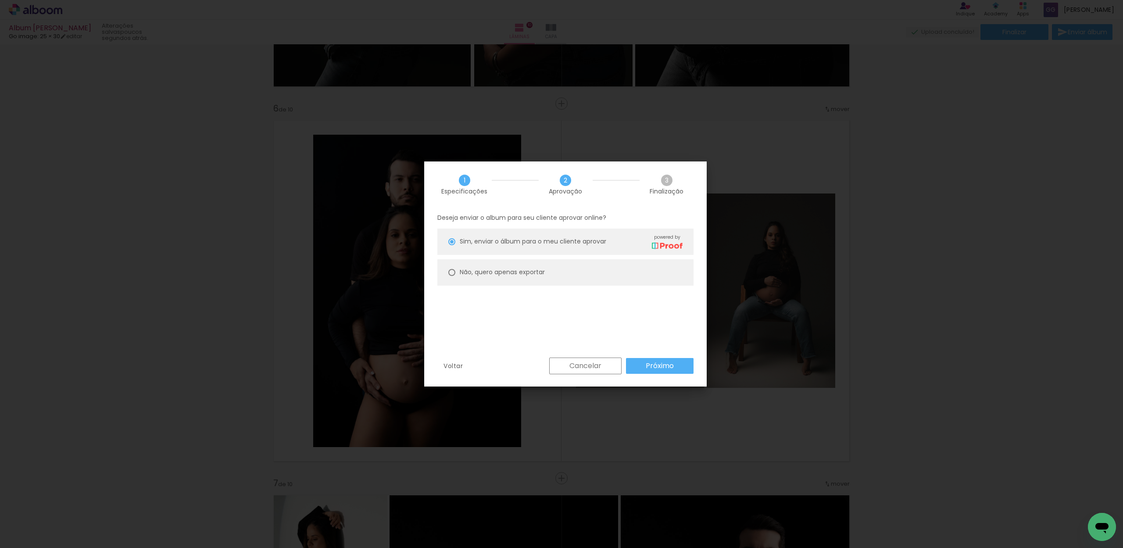
click at [0, 0] on slot "Não, quero apenas exportar" at bounding box center [0, 0] width 0 height 0
type paper-radio-button "on"
click at [0, 0] on slot "Próximo" at bounding box center [0, 0] width 0 height 0
type input "Alta, 300 DPI"
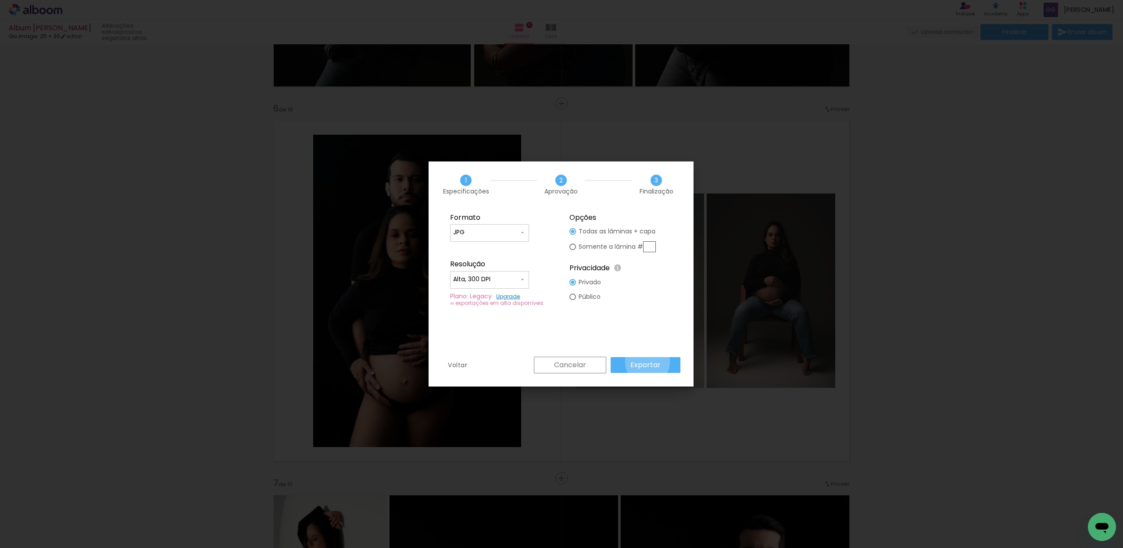
click at [0, 0] on slot "Exportar" at bounding box center [0, 0] width 0 height 0
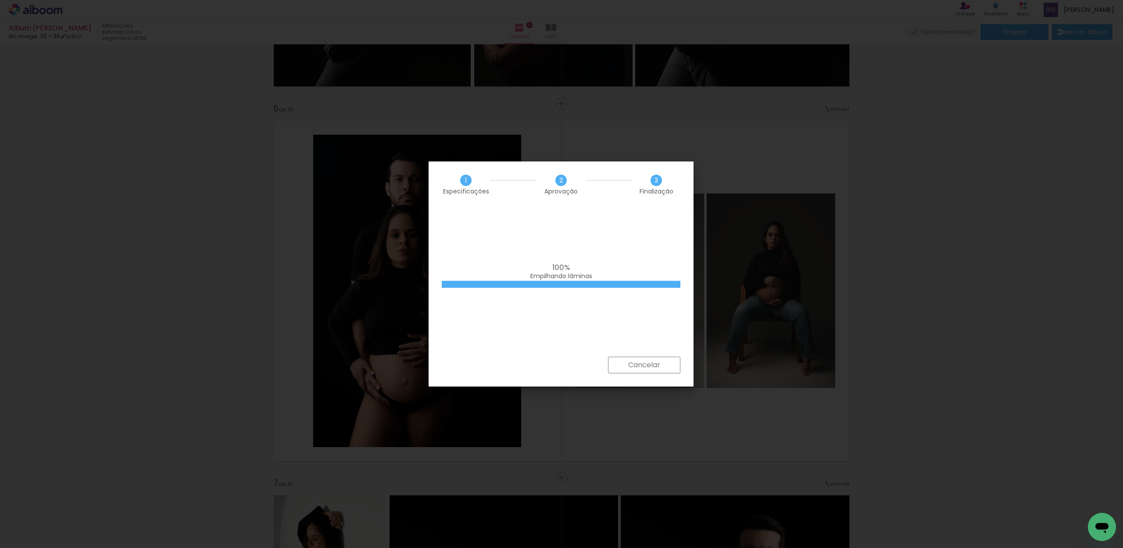
scroll to position [4246, 0]
